Goal: Find specific page/section: Find specific page/section

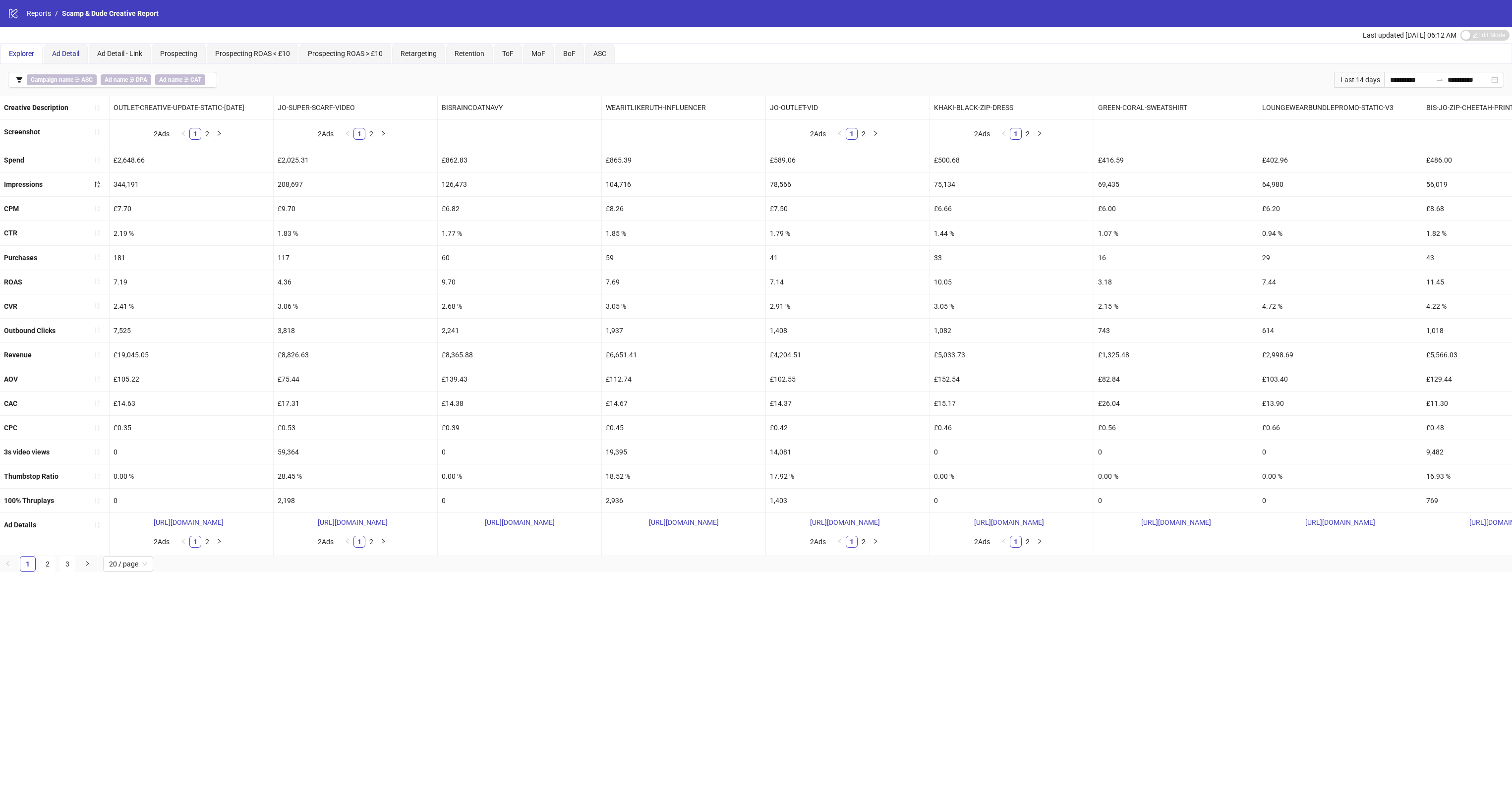
click at [79, 54] on span "Ad Detail" at bounding box center [65, 53] width 27 height 8
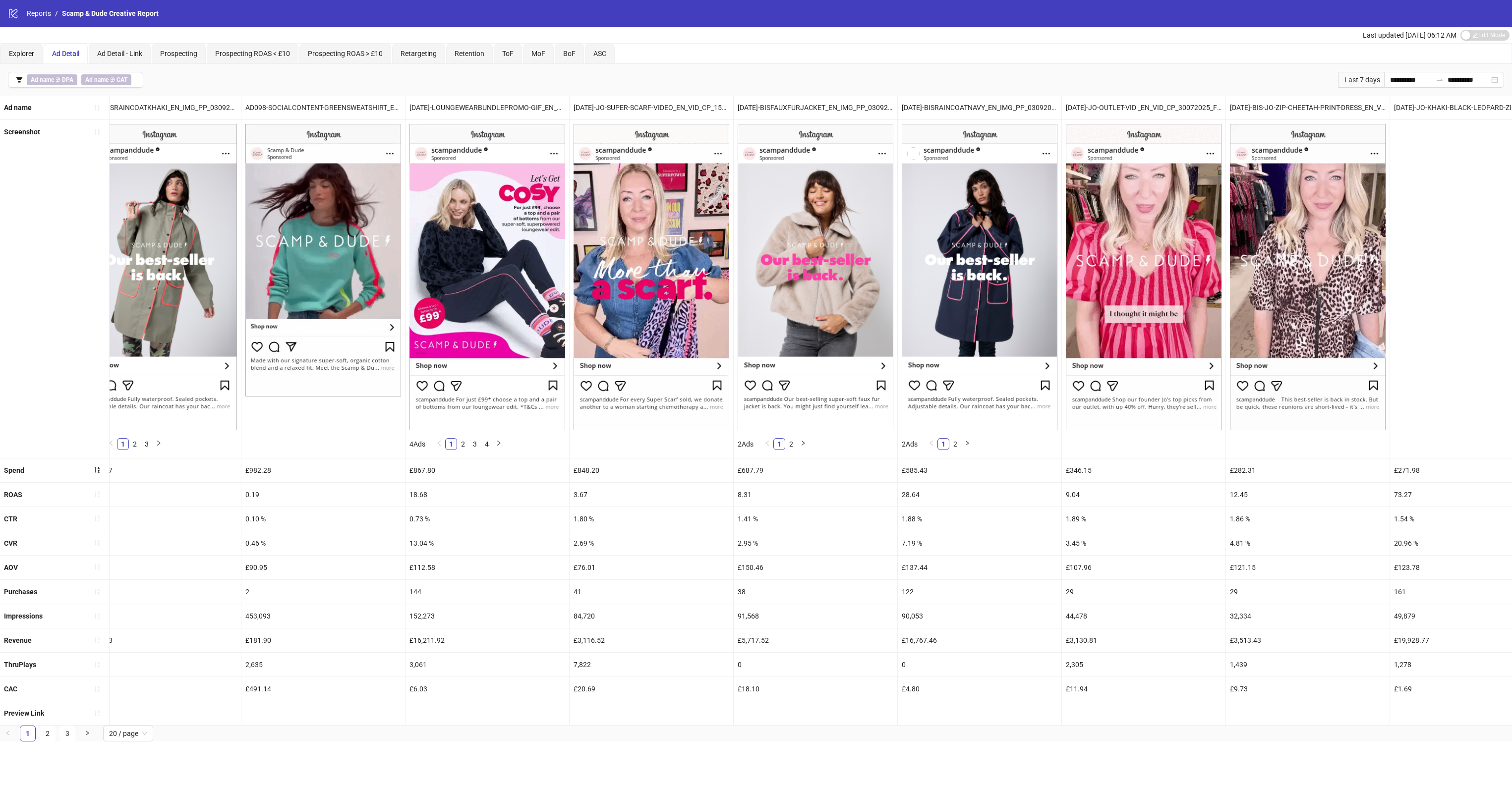
scroll to position [0, 563]
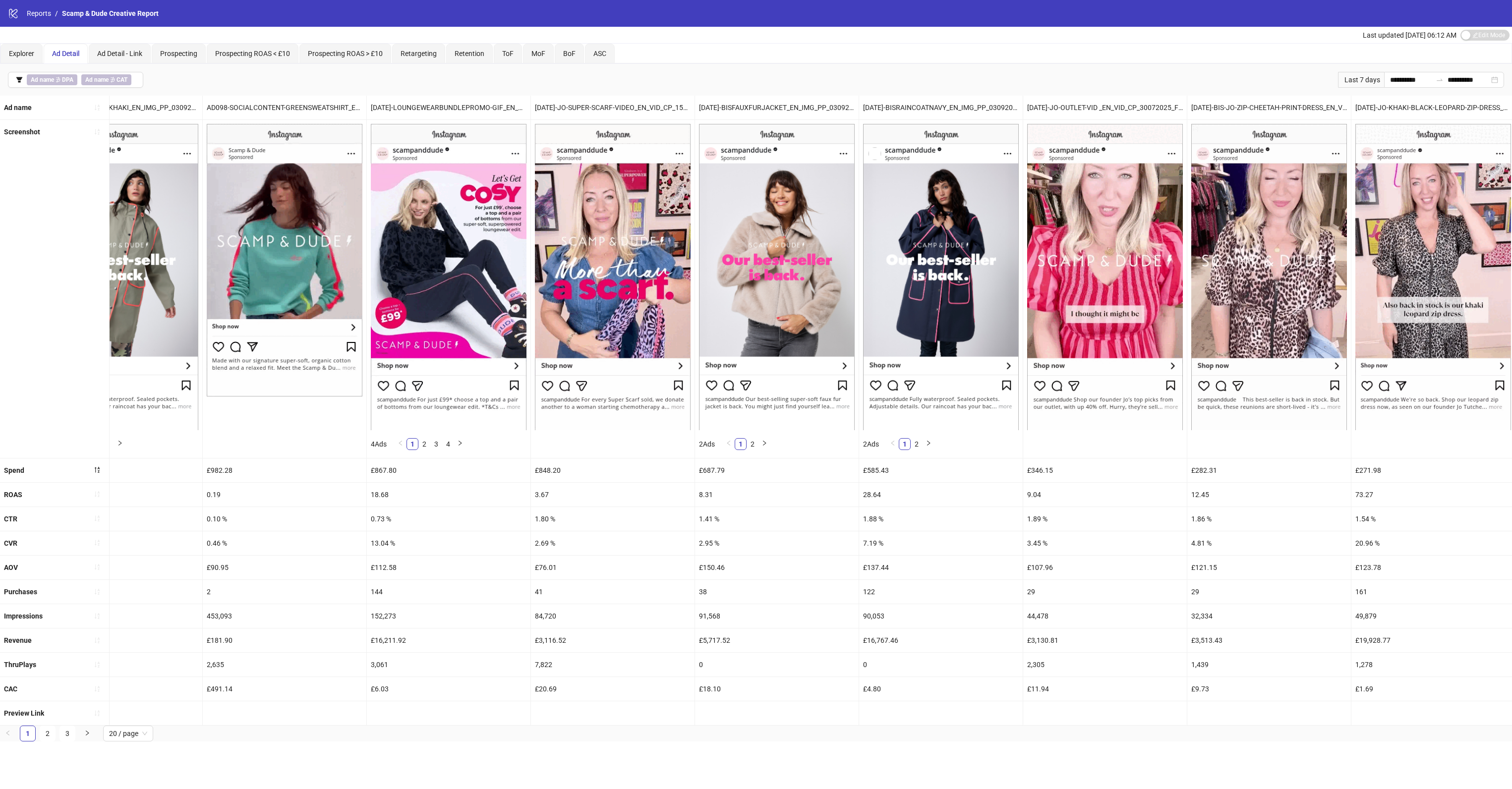
click at [958, 395] on img at bounding box center [941, 276] width 156 height 306
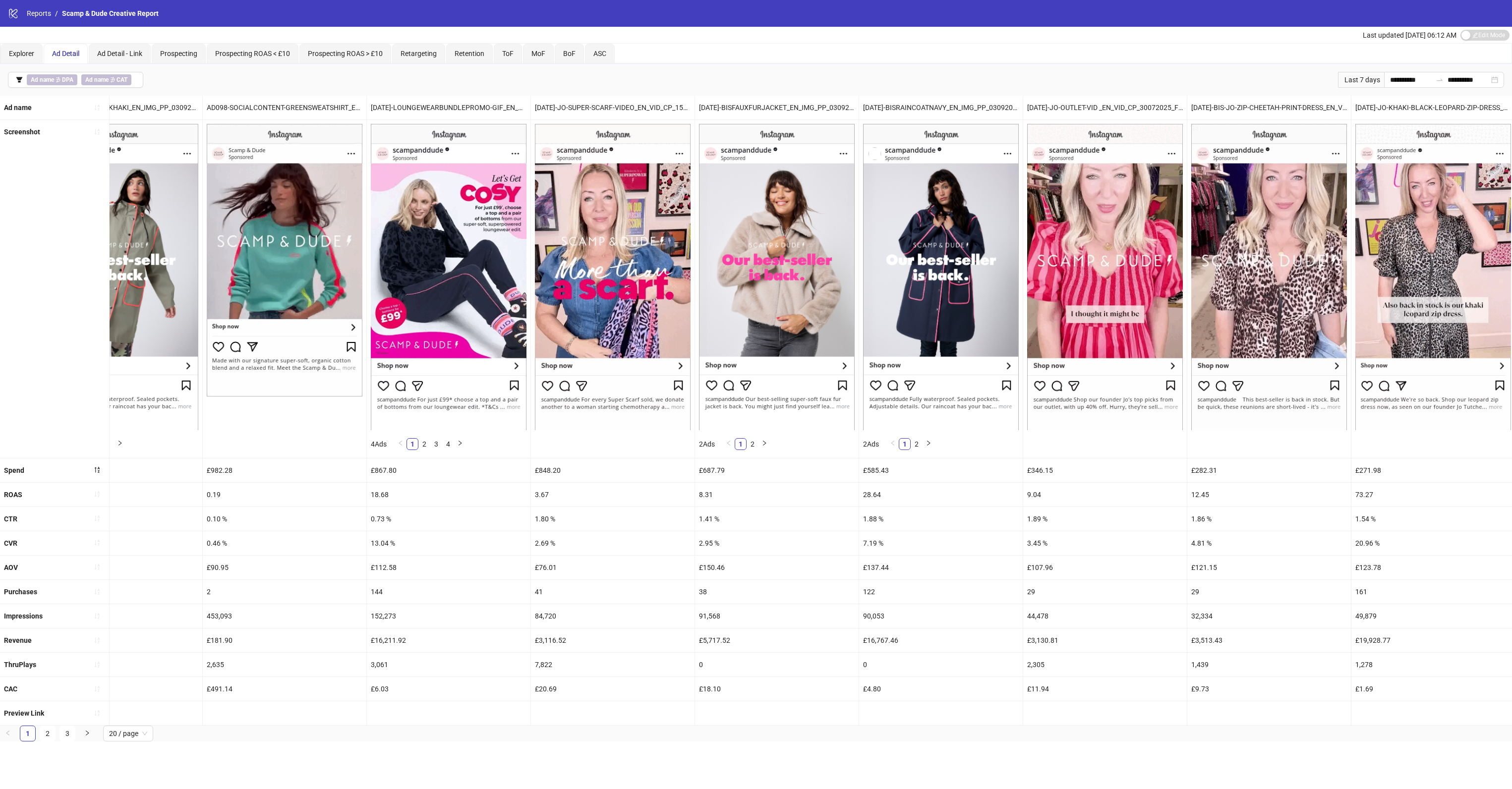
click at [925, 358] on img at bounding box center [941, 276] width 156 height 306
click at [925, 213] on img at bounding box center [941, 276] width 156 height 306
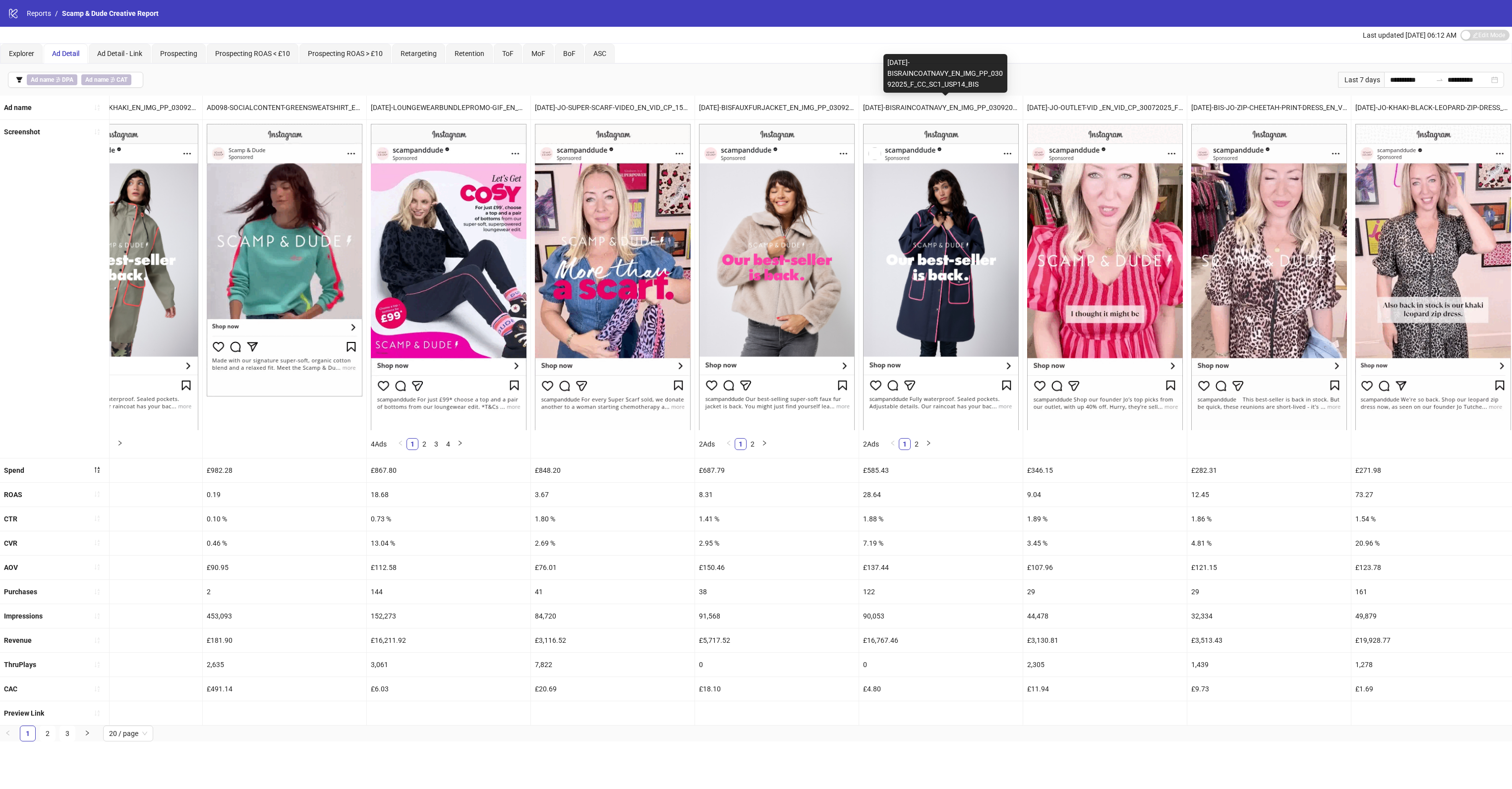
click at [935, 107] on div "[DATE]-BISRAINCOATNAVY_EN_IMG_PP_03092025_F_CC_SC1_USP14_BIS" at bounding box center [941, 107] width 164 height 24
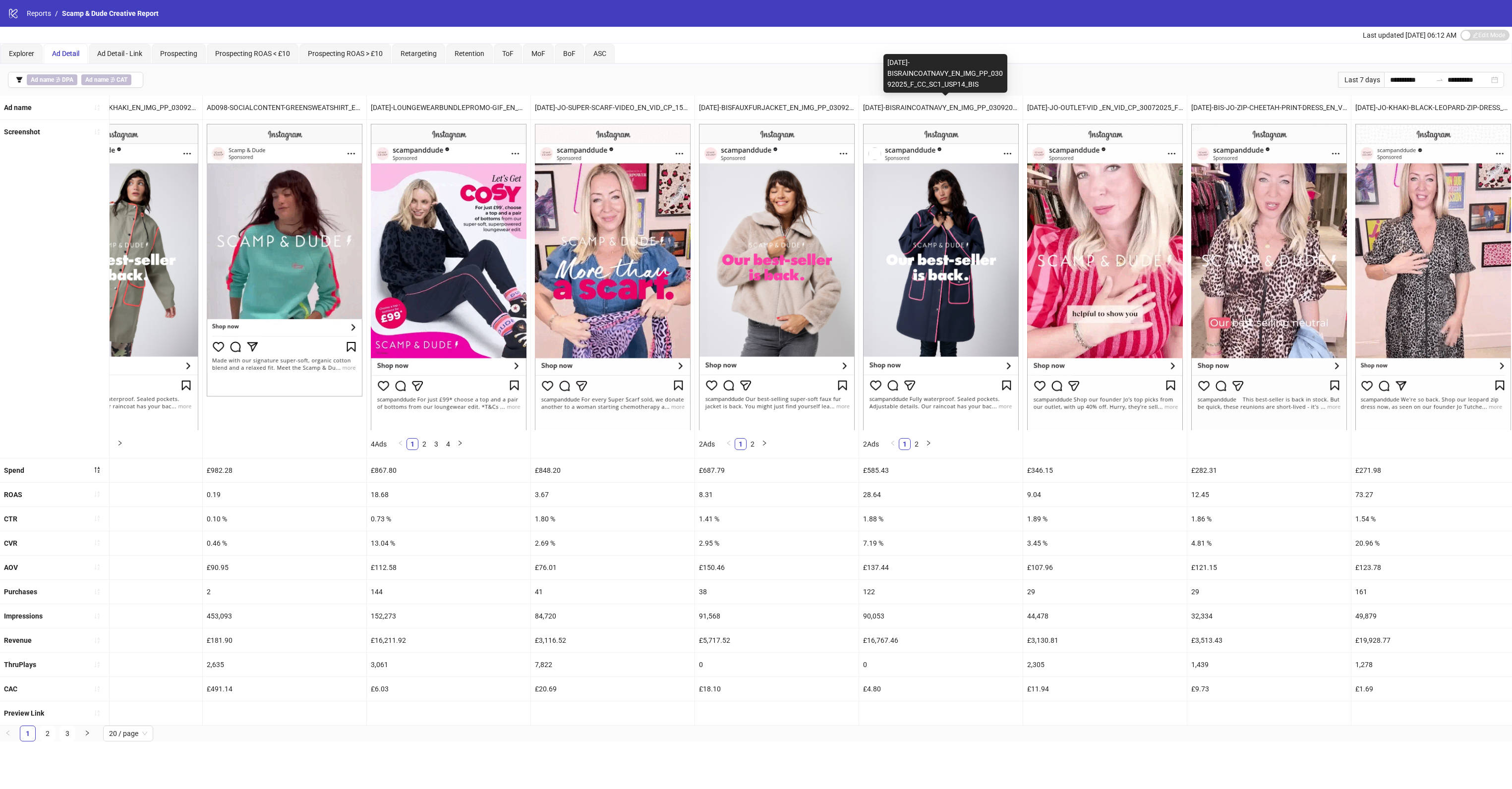
click at [935, 73] on div "[DATE]-BISRAINCOATNAVY_EN_IMG_PP_03092025_F_CC_SC1_USP14_BIS" at bounding box center [945, 73] width 124 height 38
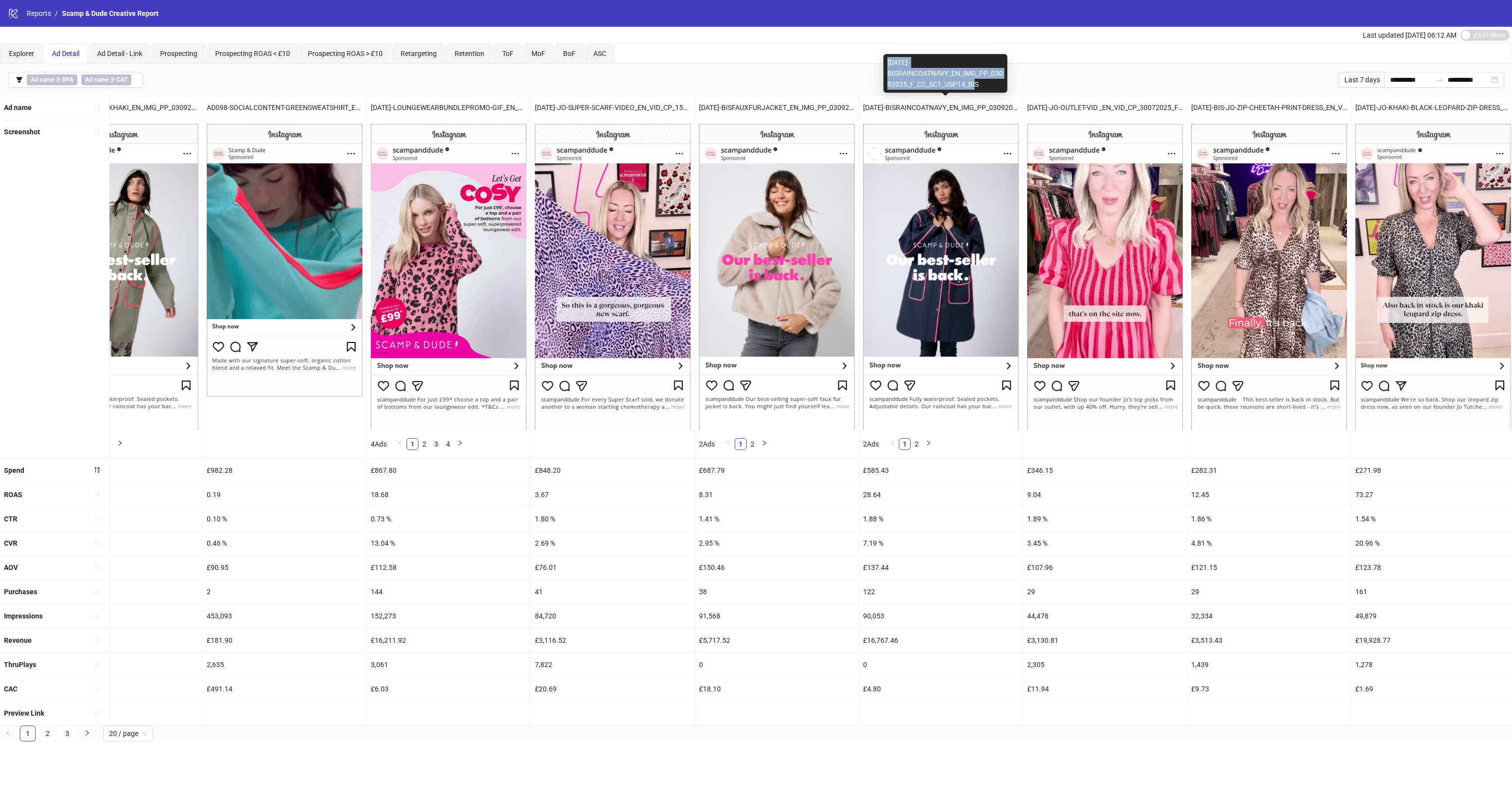
drag, startPoint x: 888, startPoint y: 62, endPoint x: 988, endPoint y: 84, distance: 102.4
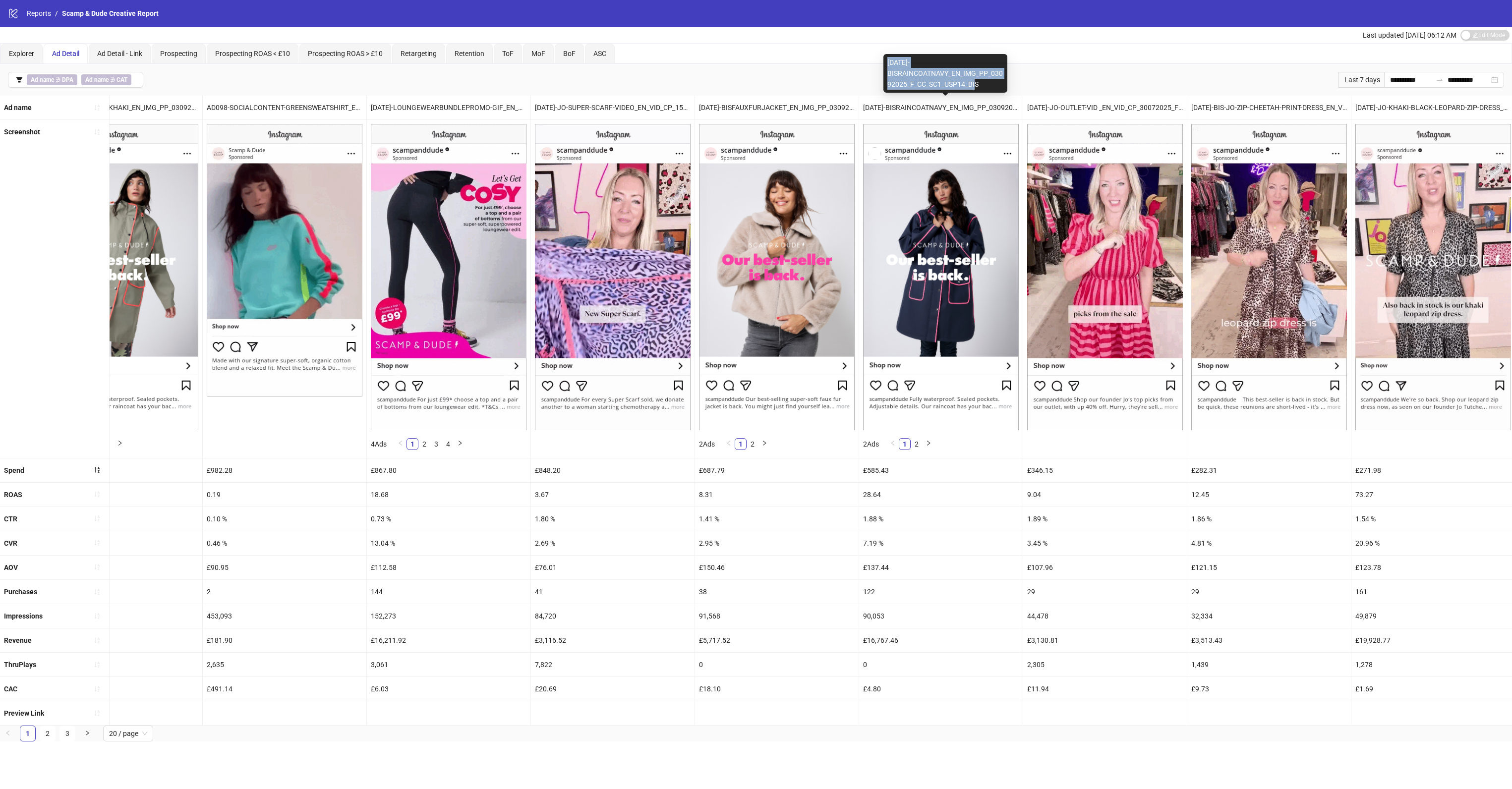
click at [988, 84] on div "[DATE]-BISRAINCOATNAVY_EN_IMG_PP_03092025_F_CC_SC1_USP14_BIS" at bounding box center [945, 73] width 124 height 38
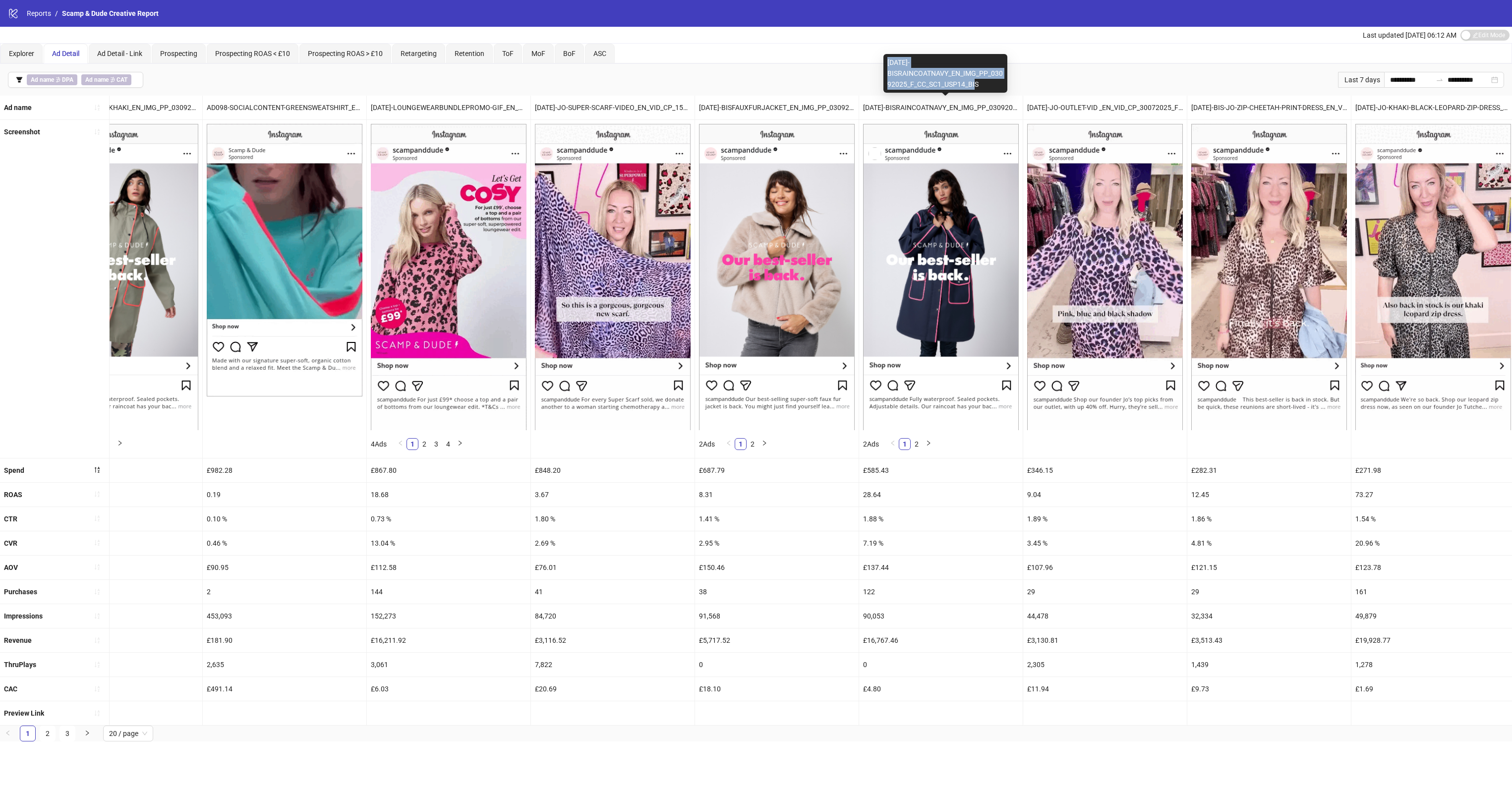
copy div "[DATE]-BISRAINCOATNAVY_EN_IMG_PP_03092025_F_CC_SC1_USP14_BIS"
